Goal: Transaction & Acquisition: Subscribe to service/newsletter

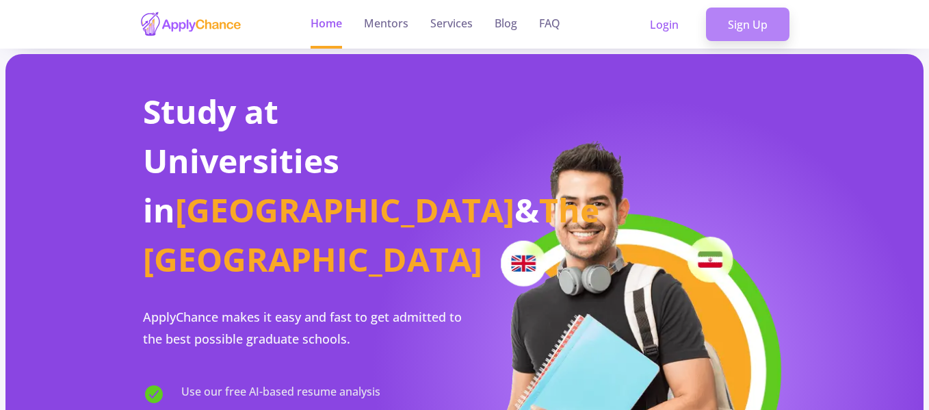
click at [746, 14] on link "Sign Up" at bounding box center [747, 25] width 83 height 34
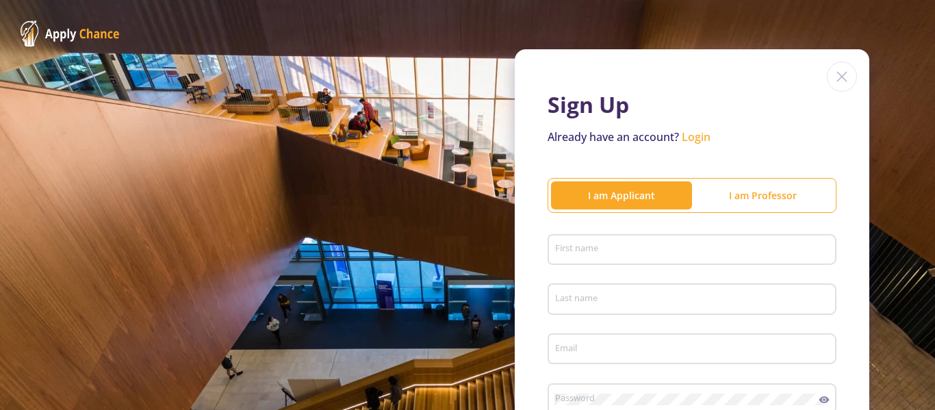
type input "[EMAIL_ADDRESS][DOMAIN_NAME]"
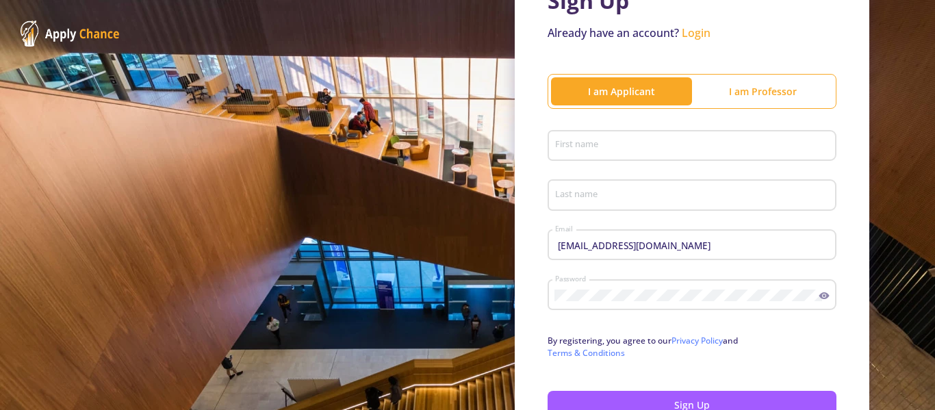
scroll to position [137, 0]
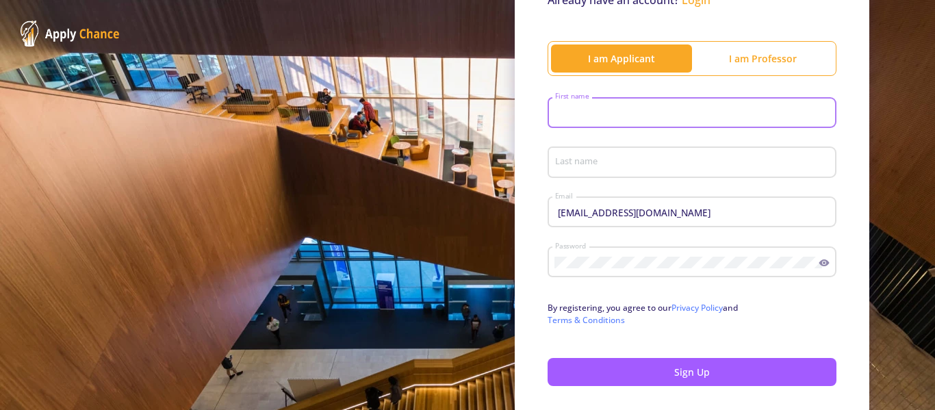
click at [607, 112] on input "First name" at bounding box center [693, 113] width 279 height 12
type input "Amirhossein"
type input "[PERSON_NAME]"
click at [663, 144] on div "Yousefi Last name" at bounding box center [692, 160] width 276 height 36
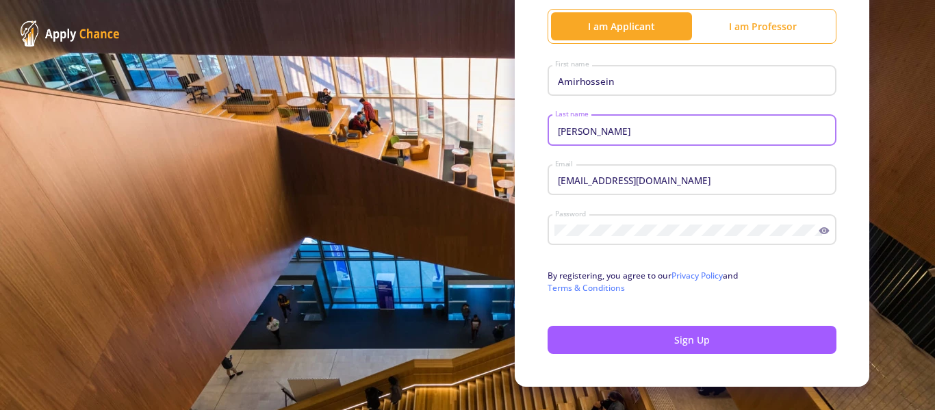
scroll to position [195, 0]
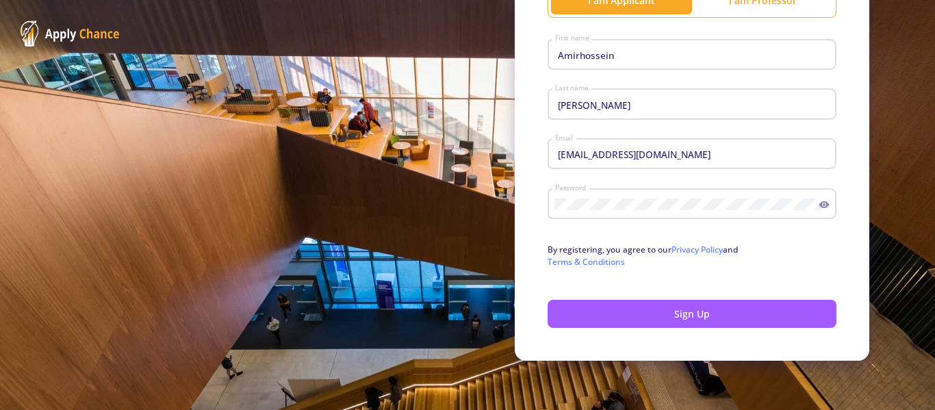
click at [822, 210] on icon at bounding box center [823, 204] width 11 height 11
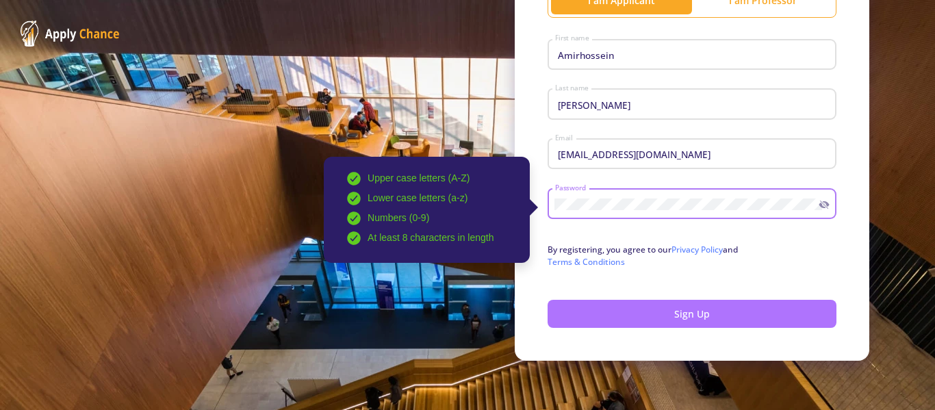
click at [721, 312] on button "Sign Up" at bounding box center [691, 314] width 289 height 28
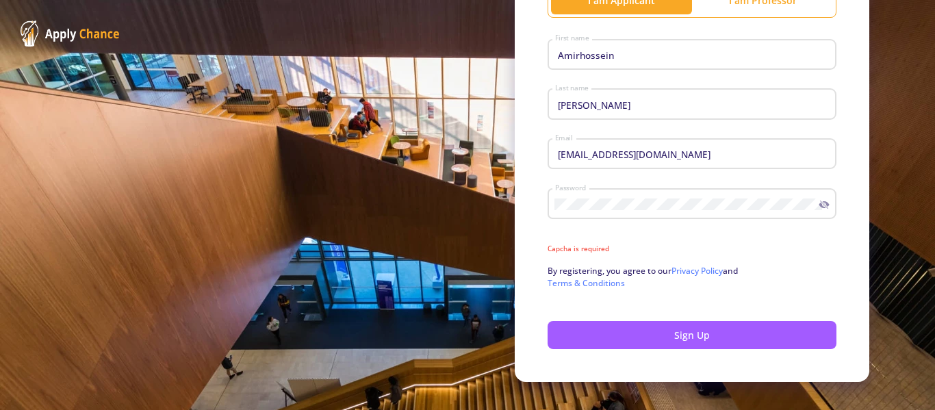
click at [584, 244] on mat-error "Capcha is required" at bounding box center [691, 249] width 289 height 10
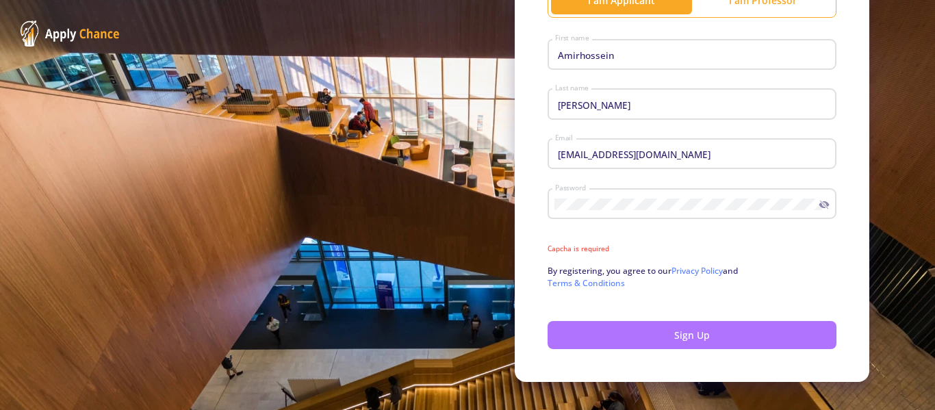
click at [682, 339] on button "Sign Up" at bounding box center [691, 335] width 289 height 28
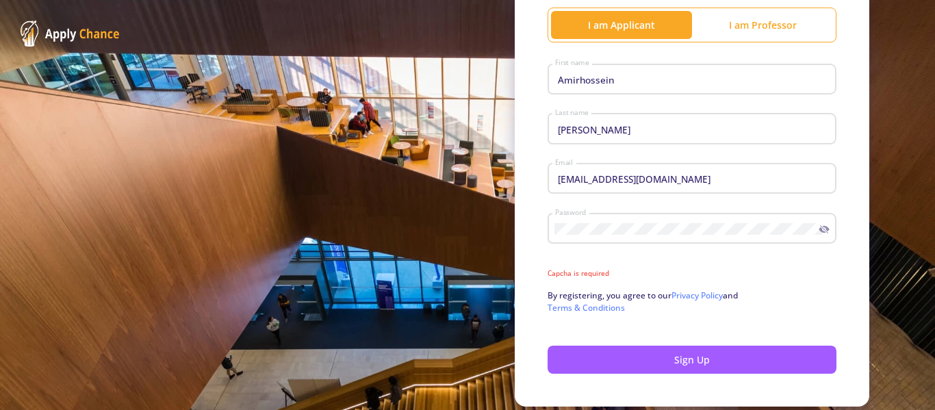
scroll to position [216, 0]
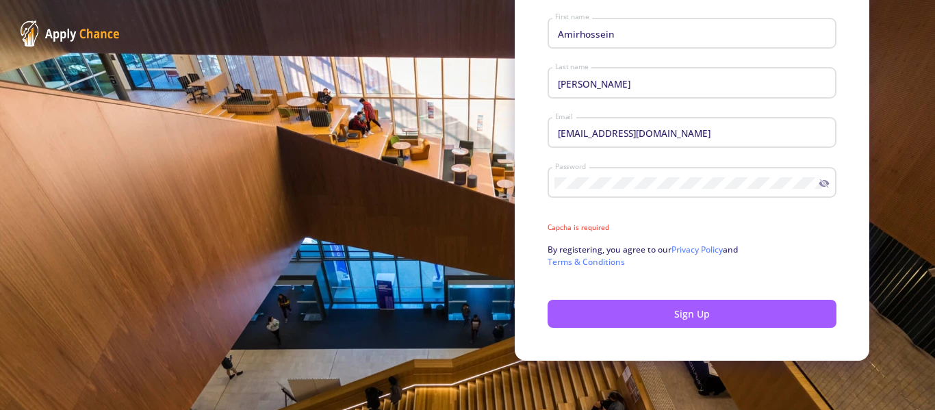
click at [643, 236] on form "Amirhossein First name Yousefi Last name amhy7597@gmail.com Email Password Uppe…" at bounding box center [691, 170] width 289 height 315
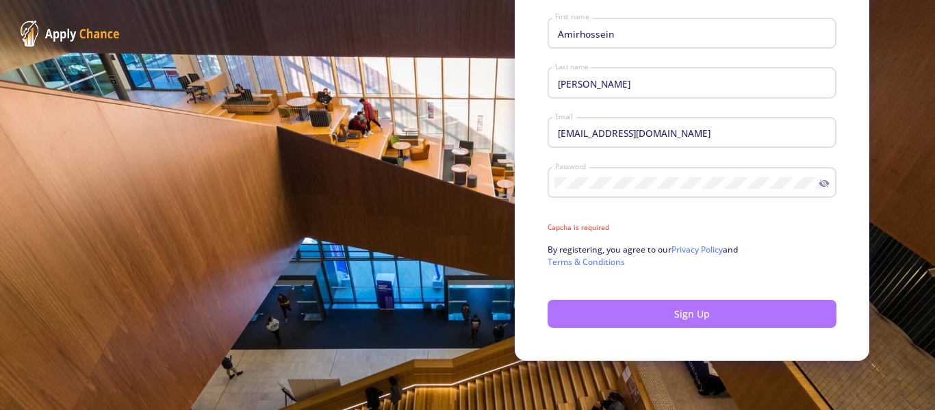
click at [659, 317] on button "Sign Up" at bounding box center [691, 314] width 289 height 28
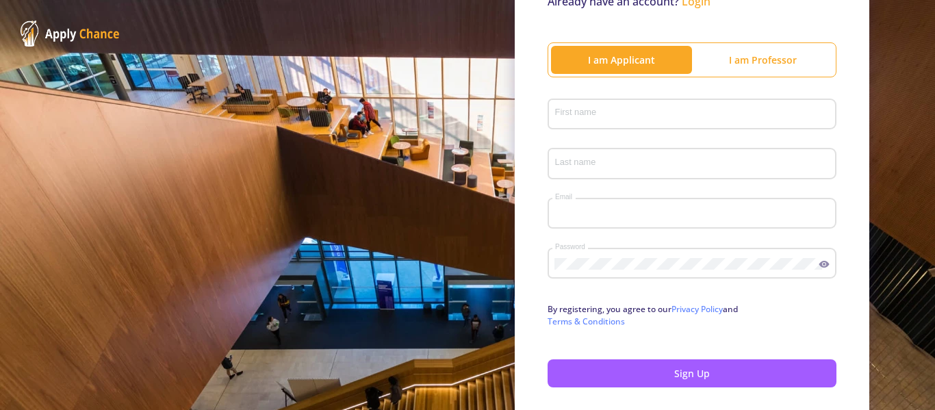
scroll to position [137, 0]
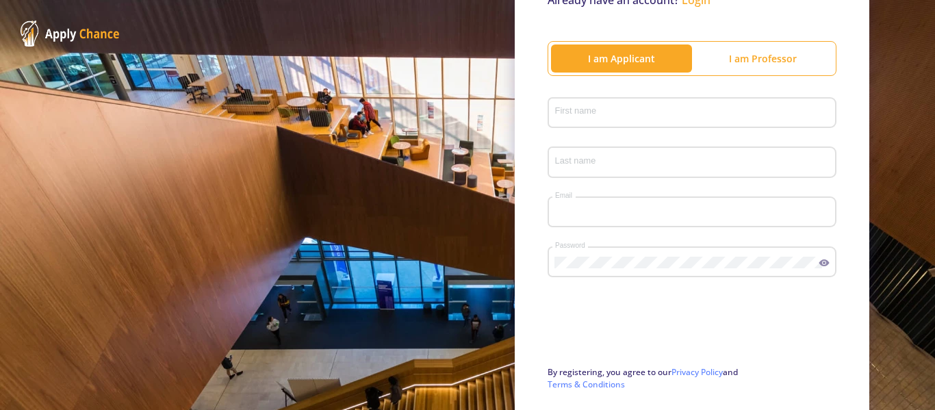
type input "[EMAIL_ADDRESS][DOMAIN_NAME]"
click at [595, 105] on div "First name" at bounding box center [692, 110] width 276 height 36
click at [599, 109] on input "First name" at bounding box center [693, 113] width 279 height 12
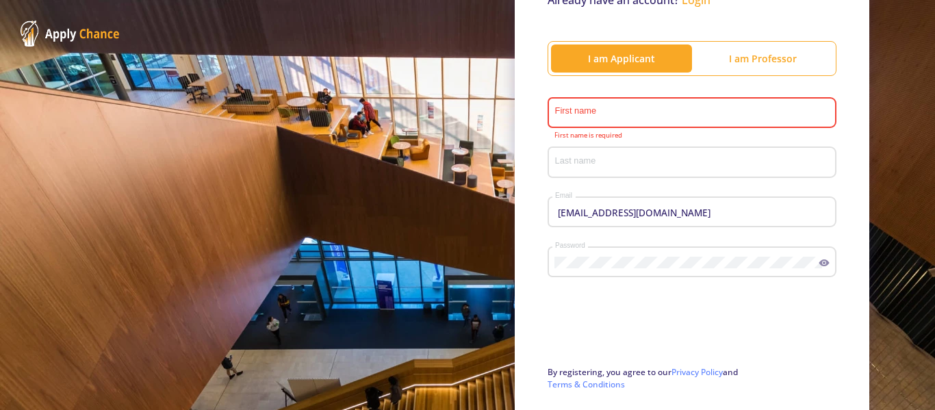
click at [599, 109] on input "First name" at bounding box center [693, 113] width 279 height 12
type input "Amirhossein"
type input "[PERSON_NAME]"
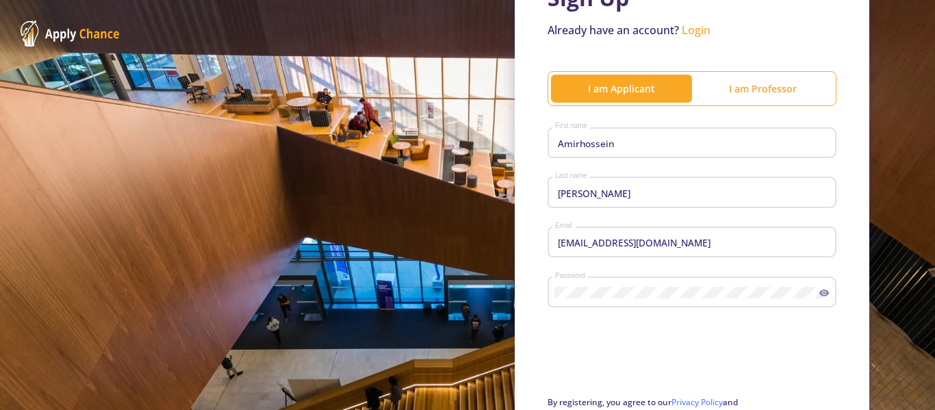
scroll to position [191, 0]
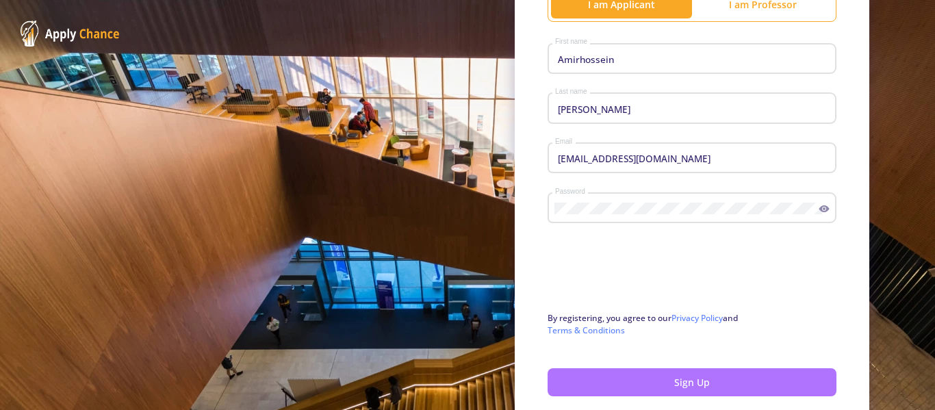
click at [643, 379] on button "Sign Up" at bounding box center [691, 382] width 289 height 28
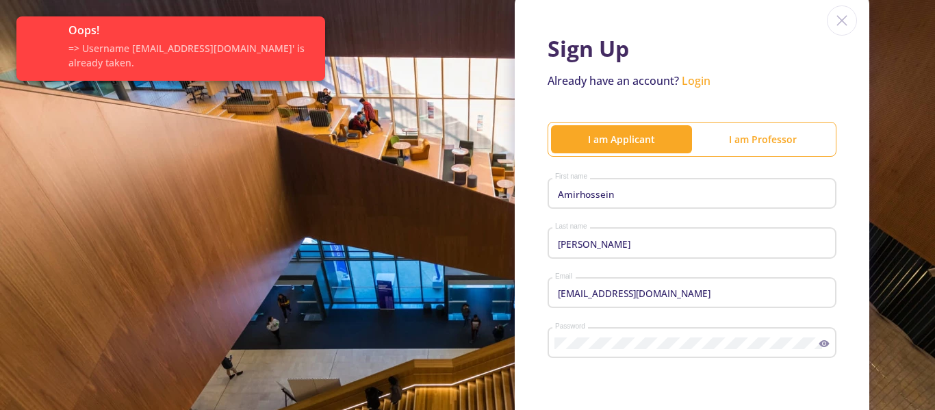
scroll to position [0, 0]
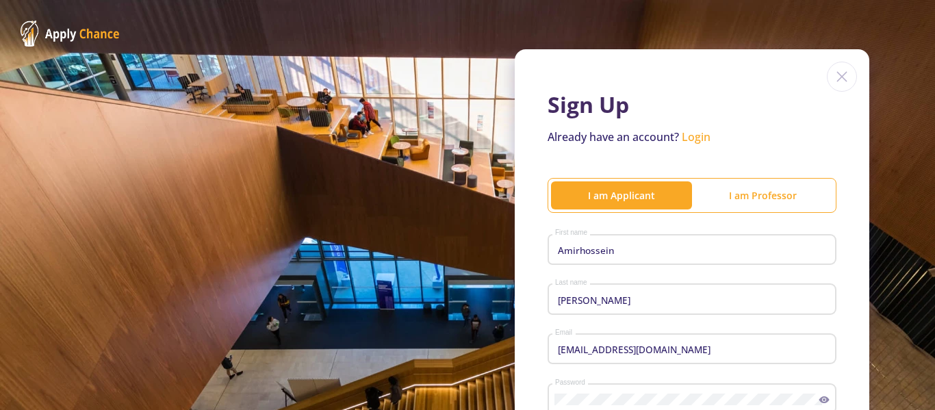
click at [697, 140] on link "Login" at bounding box center [696, 136] width 29 height 15
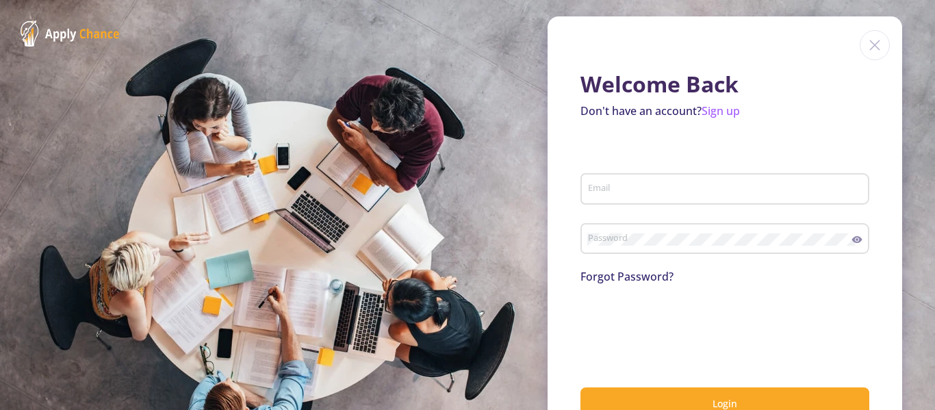
type input "[EMAIL_ADDRESS][DOMAIN_NAME]"
click at [663, 181] on div "[EMAIL_ADDRESS][DOMAIN_NAME] Email" at bounding box center [725, 186] width 276 height 36
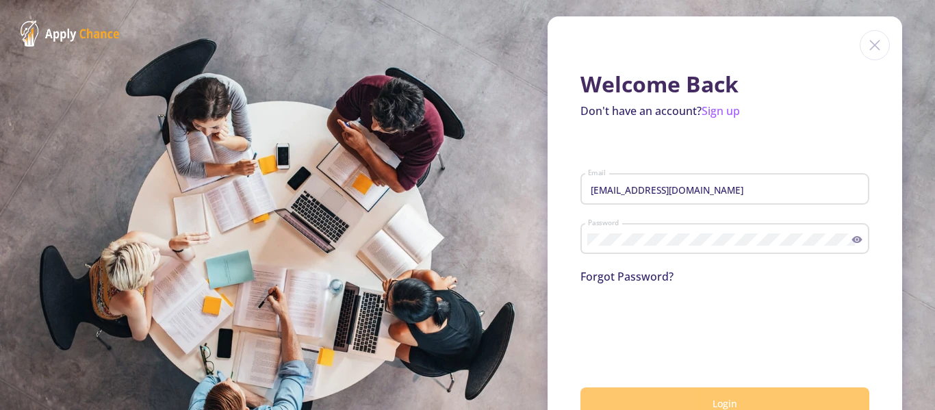
click at [694, 401] on button "Login" at bounding box center [724, 403] width 289 height 32
